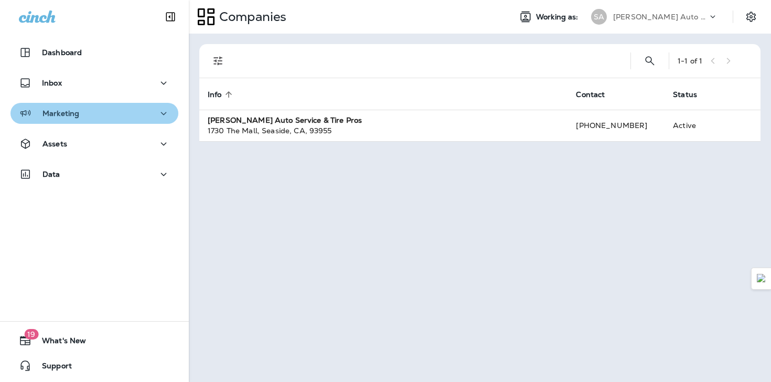
click at [155, 116] on div "Marketing" at bounding box center [94, 113] width 151 height 13
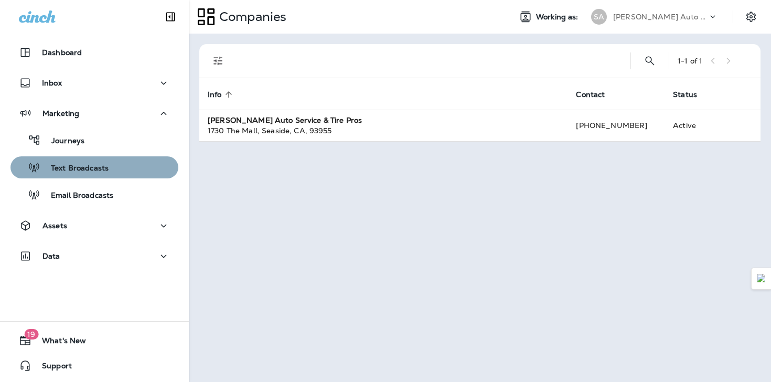
click at [122, 169] on div "Text Broadcasts" at bounding box center [94, 167] width 159 height 16
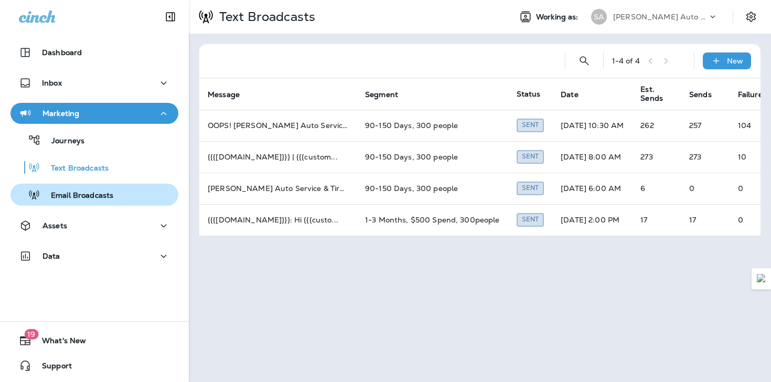
click at [116, 191] on div "Email Broadcasts" at bounding box center [94, 195] width 159 height 16
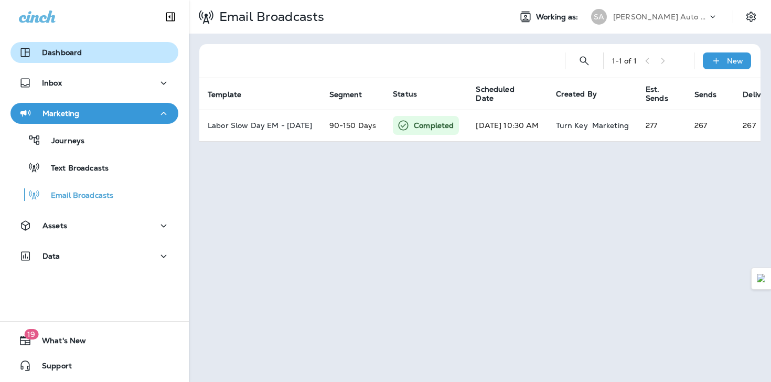
click at [86, 55] on div "Dashboard" at bounding box center [94, 52] width 151 height 13
